Goal: Navigation & Orientation: Understand site structure

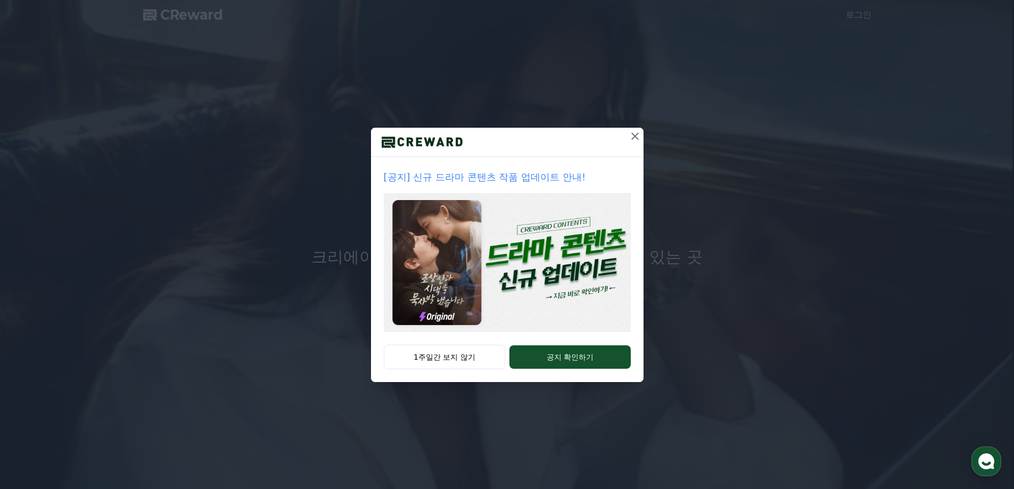
click at [633, 136] on icon at bounding box center [635, 136] width 13 height 13
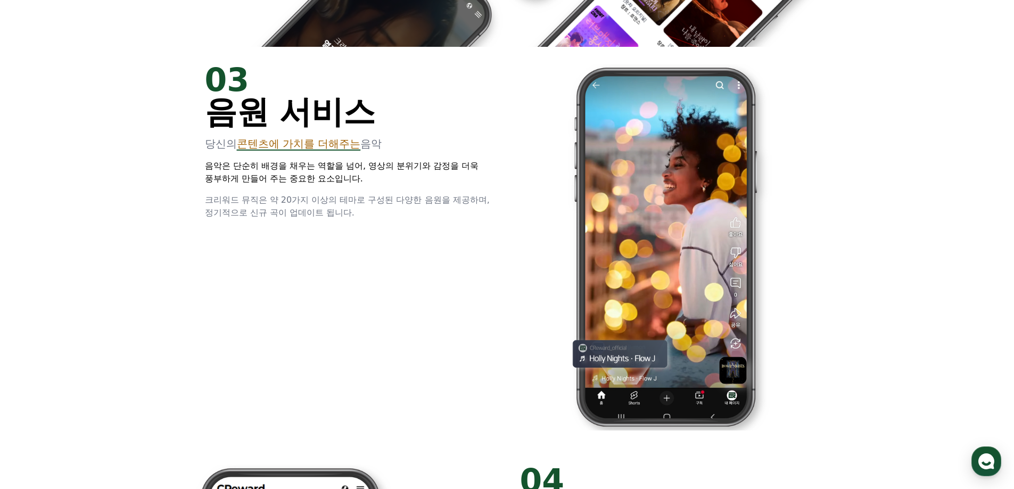
scroll to position [1650, 0]
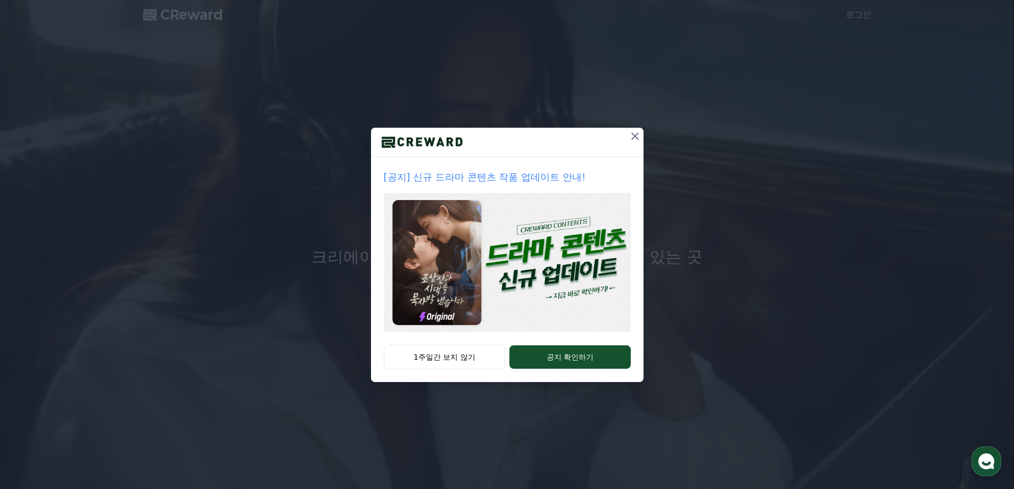
click at [636, 136] on icon at bounding box center [635, 136] width 13 height 13
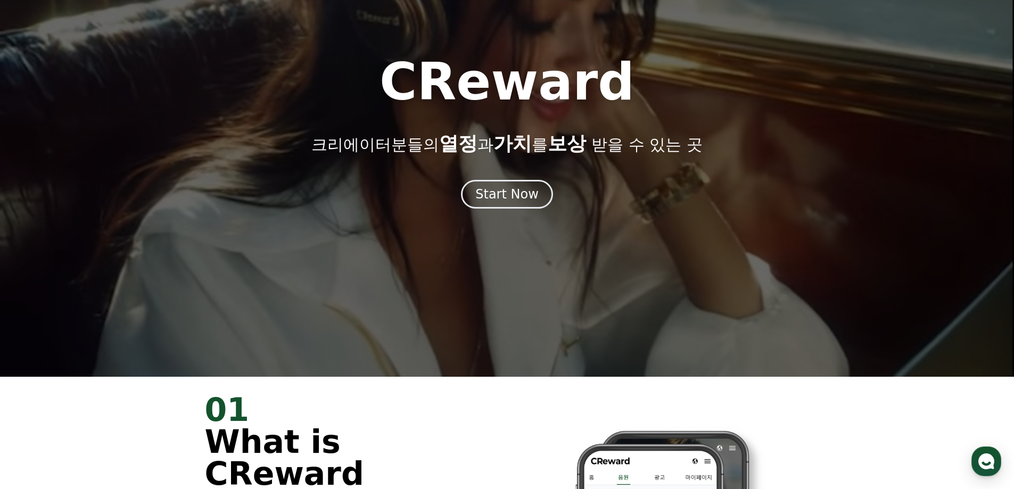
scroll to position [106, 0]
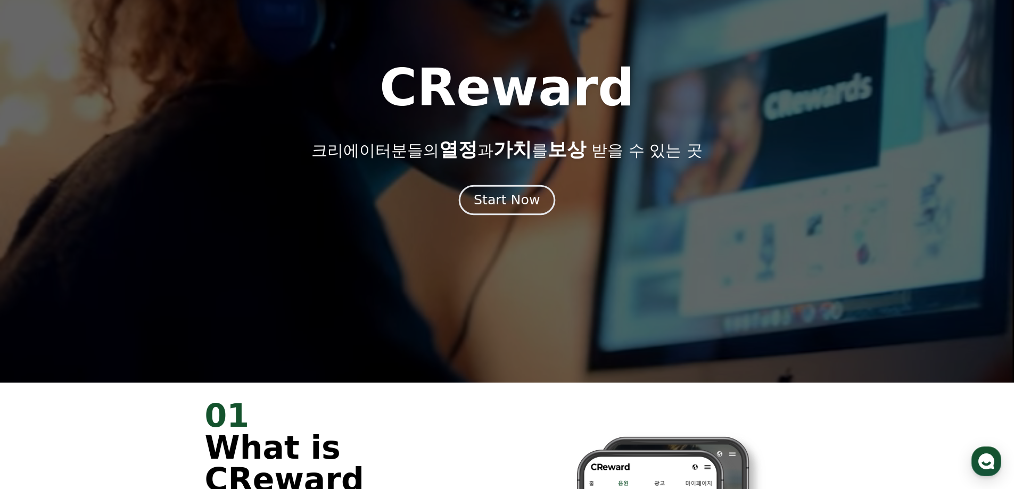
click at [508, 208] on div "Start Now" at bounding box center [507, 200] width 66 height 18
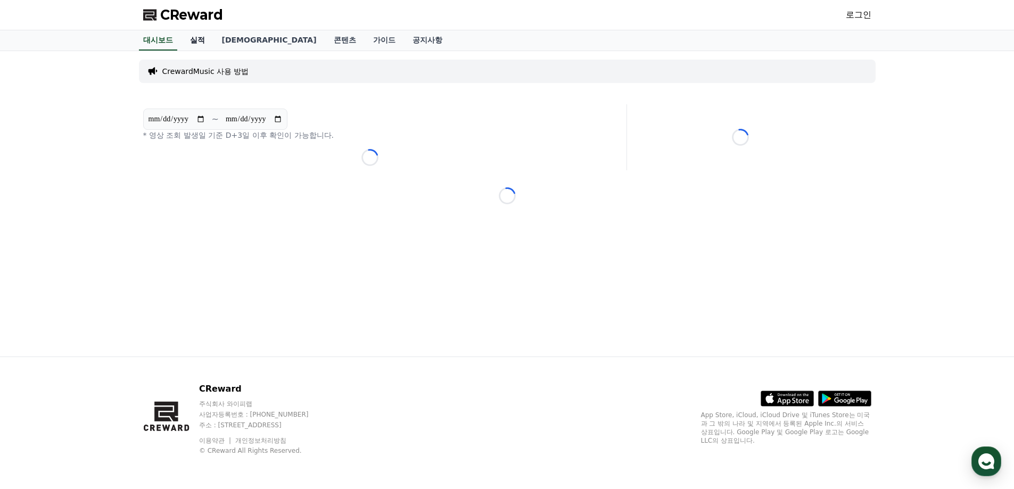
click at [205, 44] on link "실적" at bounding box center [198, 40] width 32 height 20
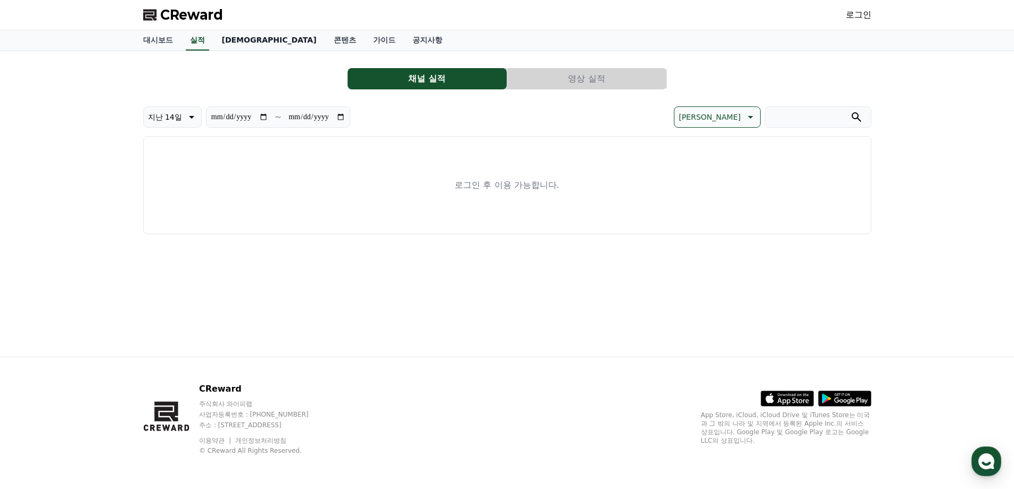
click at [226, 41] on link "음원" at bounding box center [269, 40] width 112 height 20
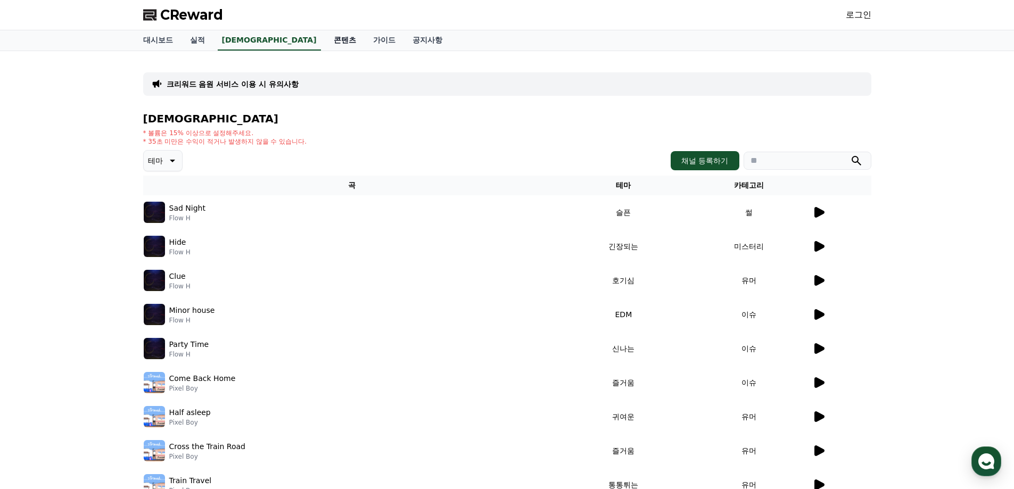
click at [325, 45] on link "콘텐츠" at bounding box center [344, 40] width 39 height 20
click at [365, 46] on link "가이드" at bounding box center [384, 40] width 39 height 20
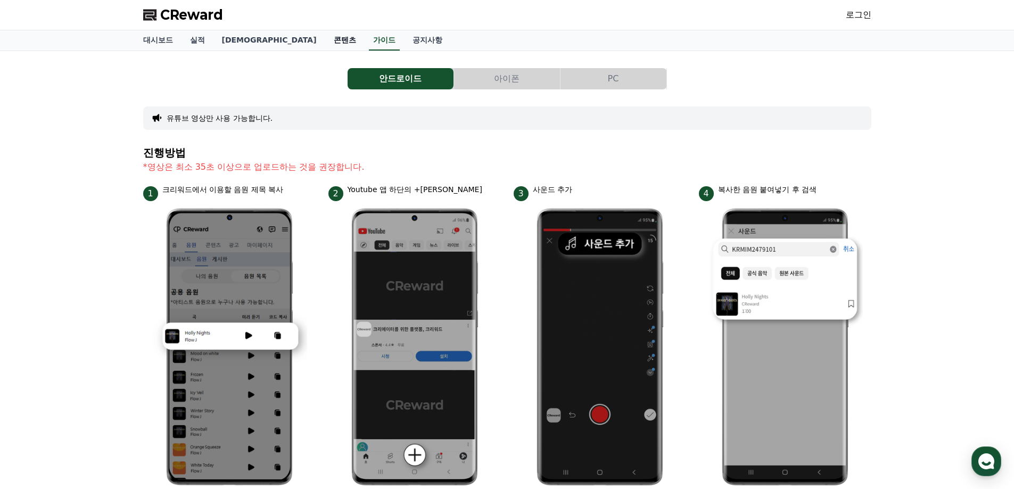
click at [325, 39] on link "콘텐츠" at bounding box center [344, 40] width 39 height 20
click at [365, 41] on link "가이드" at bounding box center [384, 40] width 39 height 20
click at [241, 44] on link "음원" at bounding box center [269, 40] width 112 height 20
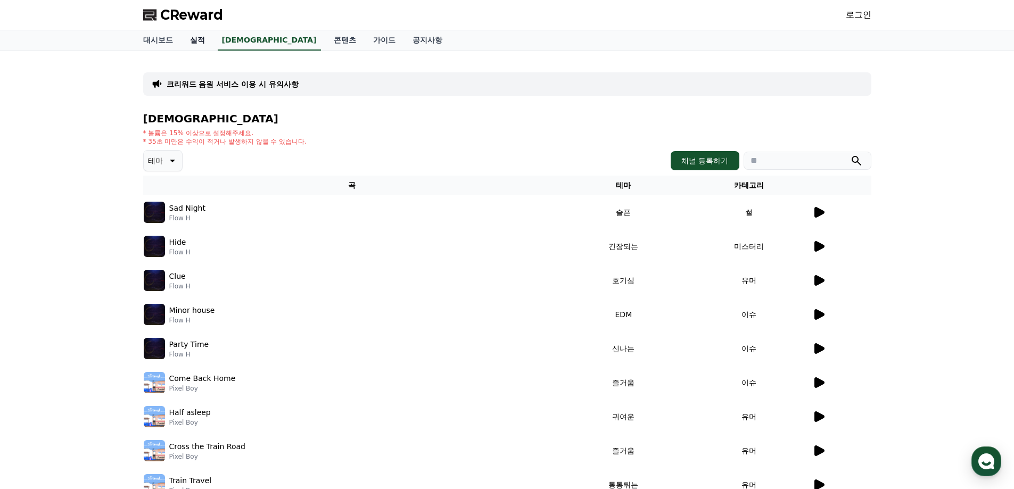
click at [195, 43] on link "실적" at bounding box center [198, 40] width 32 height 20
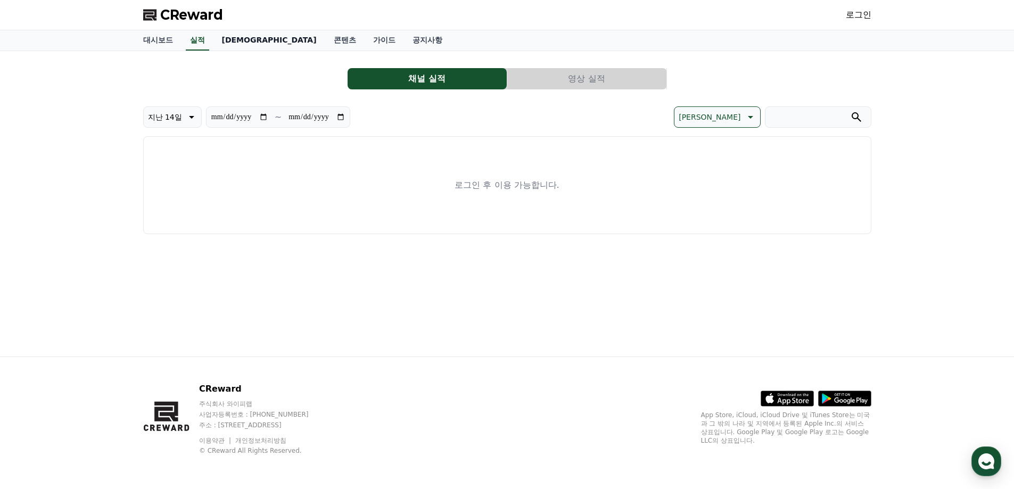
click at [242, 40] on link "음원" at bounding box center [269, 40] width 112 height 20
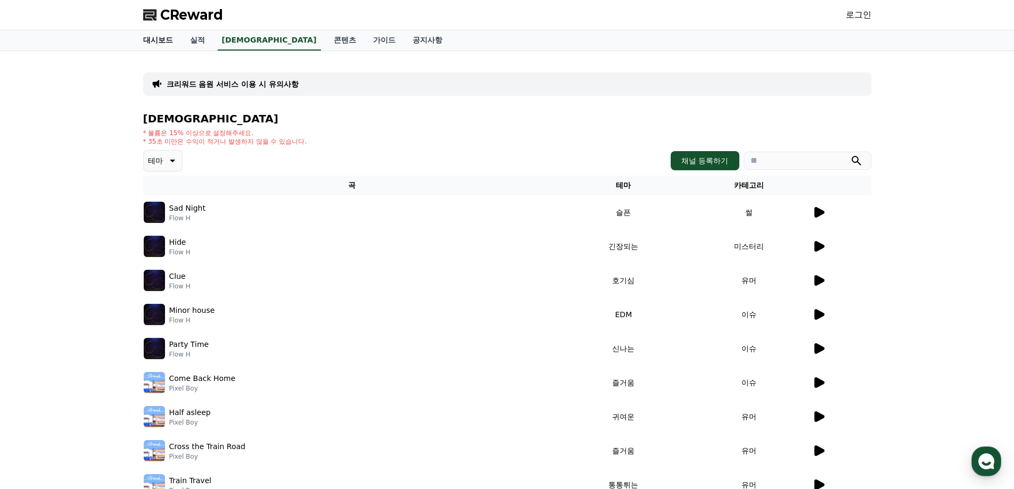
click at [149, 44] on link "대시보드" at bounding box center [158, 40] width 47 height 20
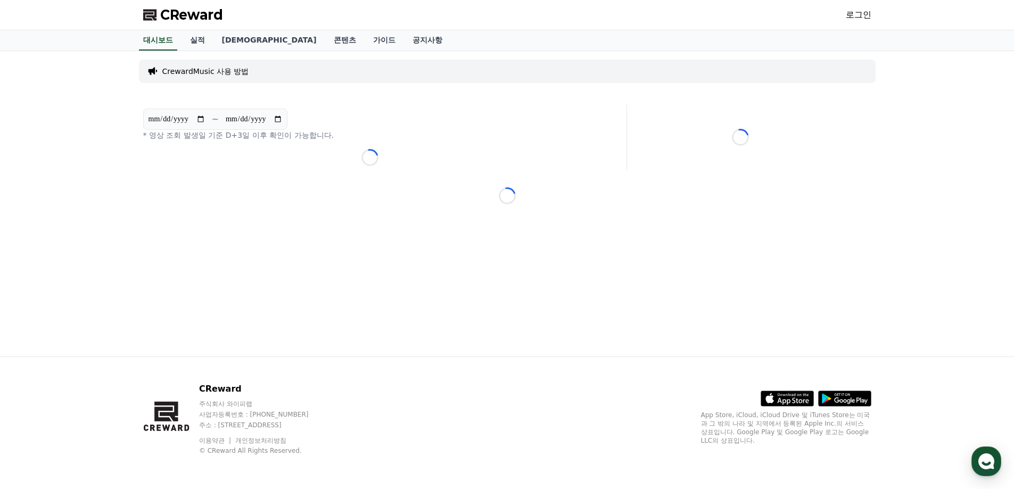
click at [190, 11] on span "CReward" at bounding box center [191, 14] width 63 height 17
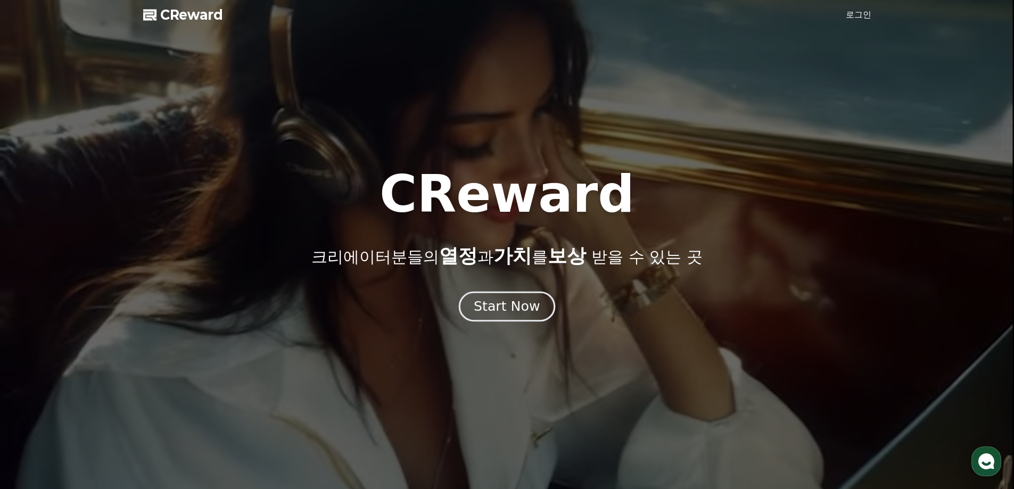
click at [483, 305] on div "Start Now" at bounding box center [507, 307] width 66 height 18
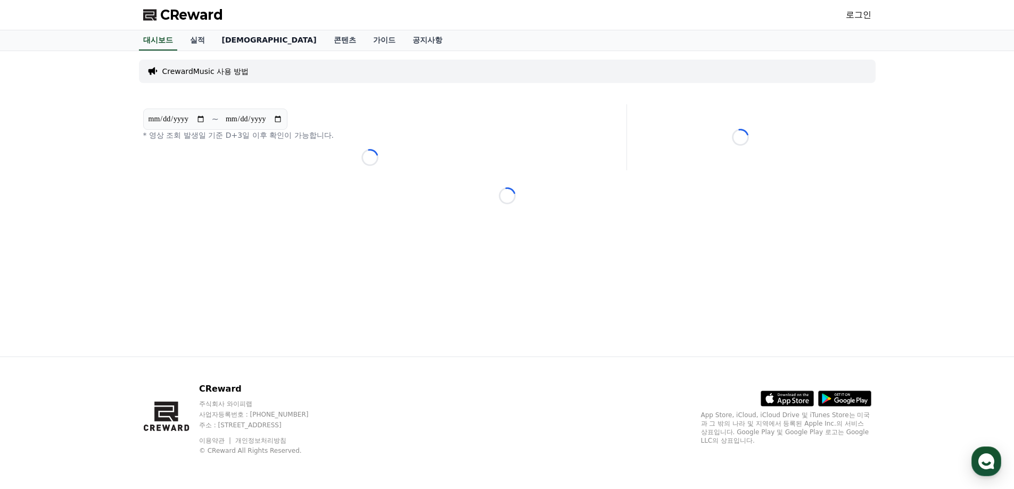
click at [227, 42] on link "음원" at bounding box center [269, 40] width 112 height 20
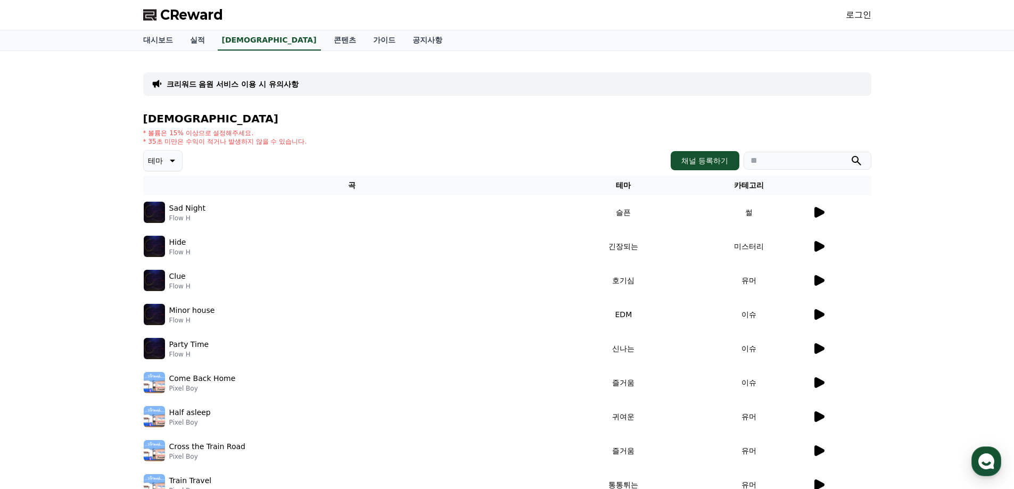
click at [172, 158] on icon at bounding box center [171, 160] width 13 height 13
click at [325, 38] on link "콘텐츠" at bounding box center [344, 40] width 39 height 20
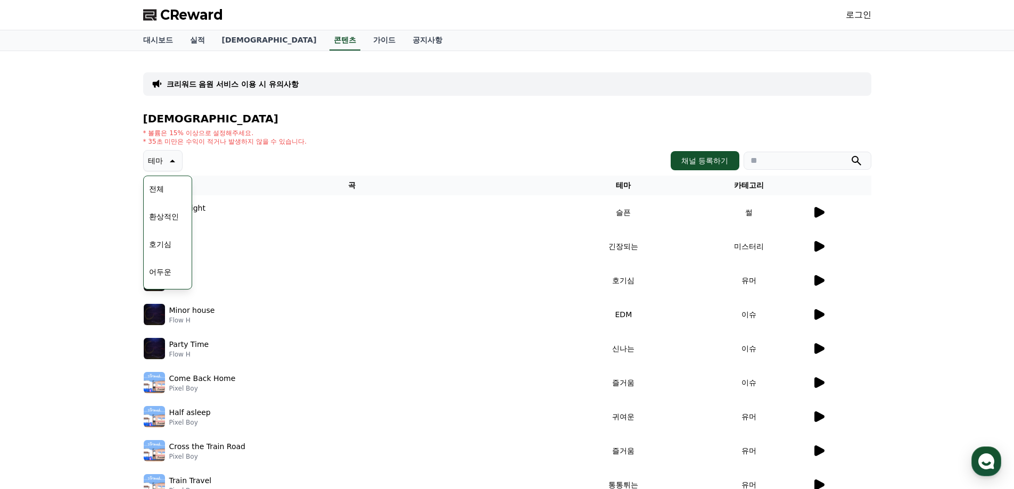
click at [305, 103] on div "크리워드 음원 서비스 이용 시 유의사항 음원 * 볼륨은 15% 이상으로 설정해주세요. * 35초 미만은 수익이 적거나 발생하지 않을 수 있습니…" at bounding box center [507, 309] width 728 height 498
click at [178, 153] on button "테마" at bounding box center [162, 160] width 39 height 21
click at [227, 36] on link "음원" at bounding box center [269, 40] width 112 height 20
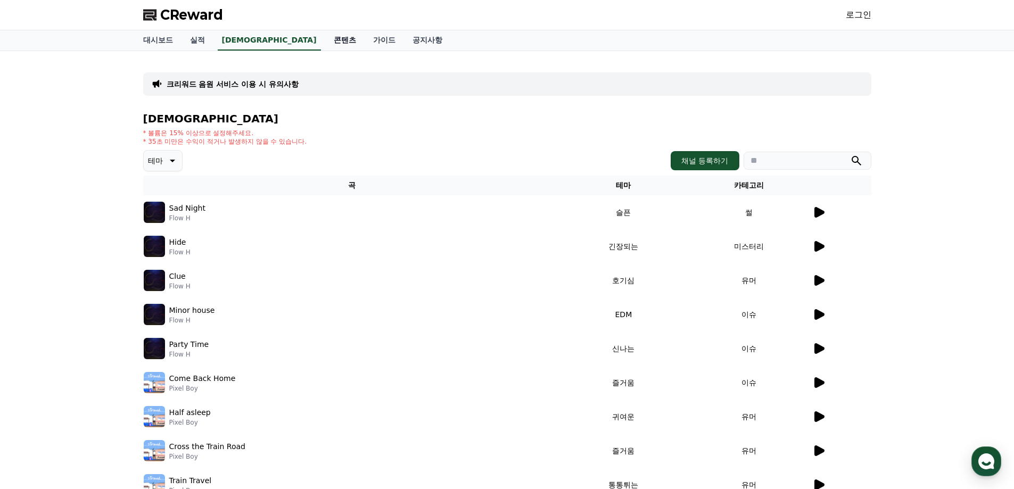
click at [325, 42] on link "콘텐츠" at bounding box center [344, 40] width 39 height 20
click at [775, 161] on input "search" at bounding box center [808, 161] width 128 height 18
click at [175, 159] on icon at bounding box center [171, 160] width 13 height 13
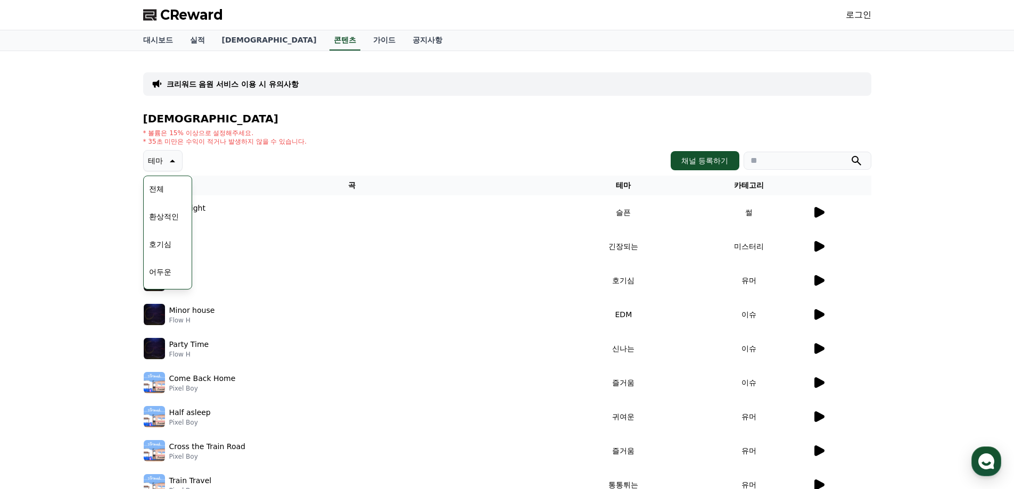
click at [217, 152] on div "테마 테마 전체 환상적인 호기심 어두운 밝은 통통튀는 신나는 반전 웅장한 드라마틱 즐거움 분위기있는 EDM 그루브 슬픈 잔잔한 귀여운 감동적인…" at bounding box center [507, 160] width 728 height 21
click at [365, 42] on link "가이드" at bounding box center [384, 40] width 39 height 20
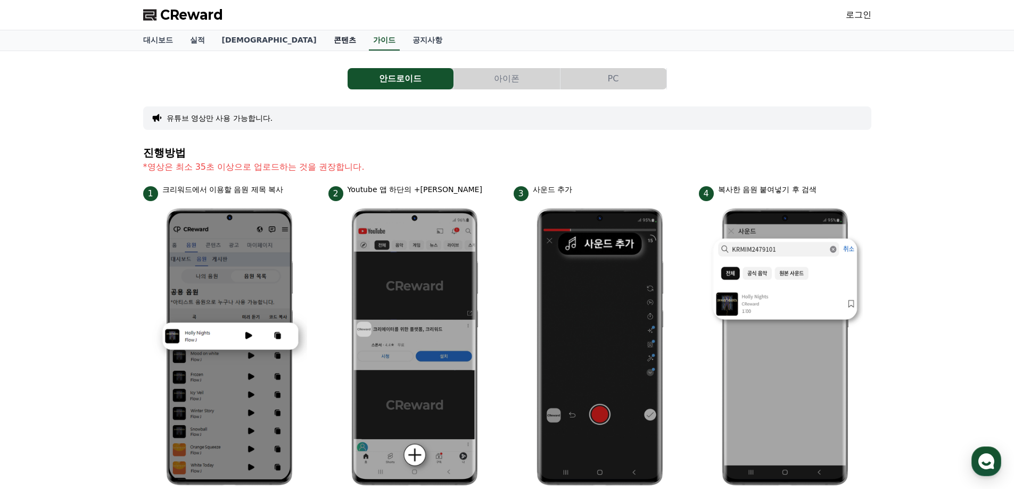
click at [325, 40] on link "콘텐츠" at bounding box center [344, 40] width 39 height 20
